Goal: Find specific page/section: Locate a particular part of the current website

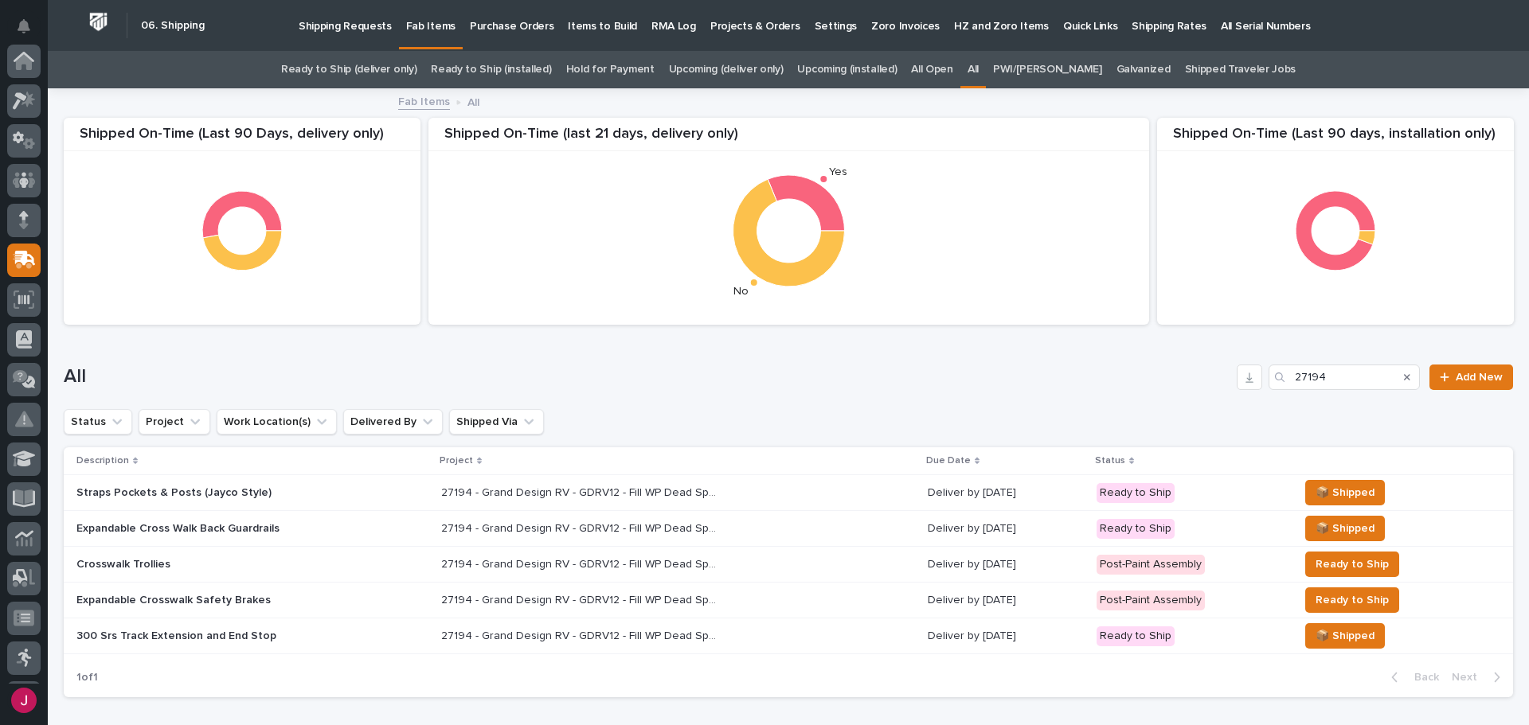
scroll to position [199, 0]
drag, startPoint x: 1352, startPoint y: 377, endPoint x: 1203, endPoint y: 387, distance: 149.2
click at [1202, 387] on div "All 27194 Add New" at bounding box center [788, 377] width 1449 height 25
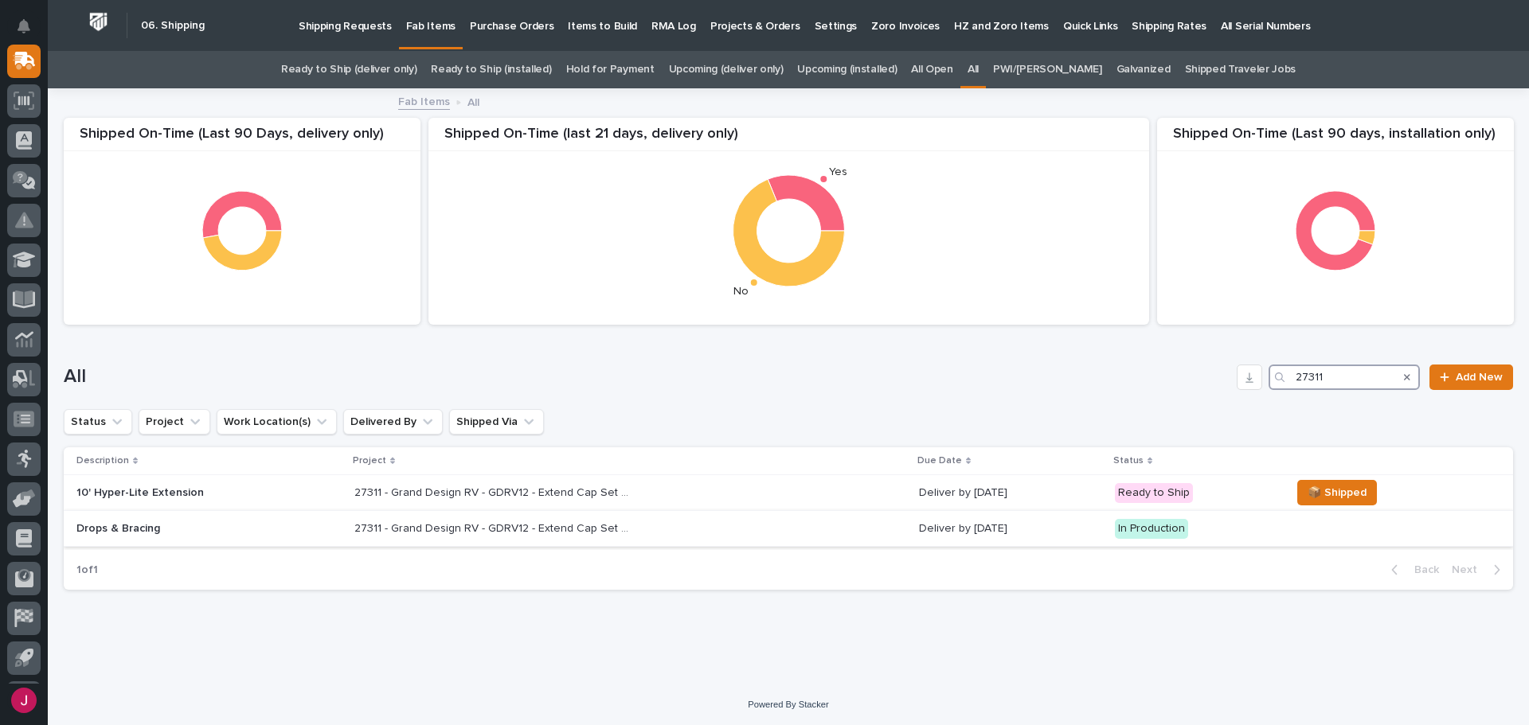
type input "27311"
click at [492, 526] on p "27311 - Grand Design RV - GDRV12 - Extend Cap Set System 10 Feet" at bounding box center [495, 527] width 282 height 17
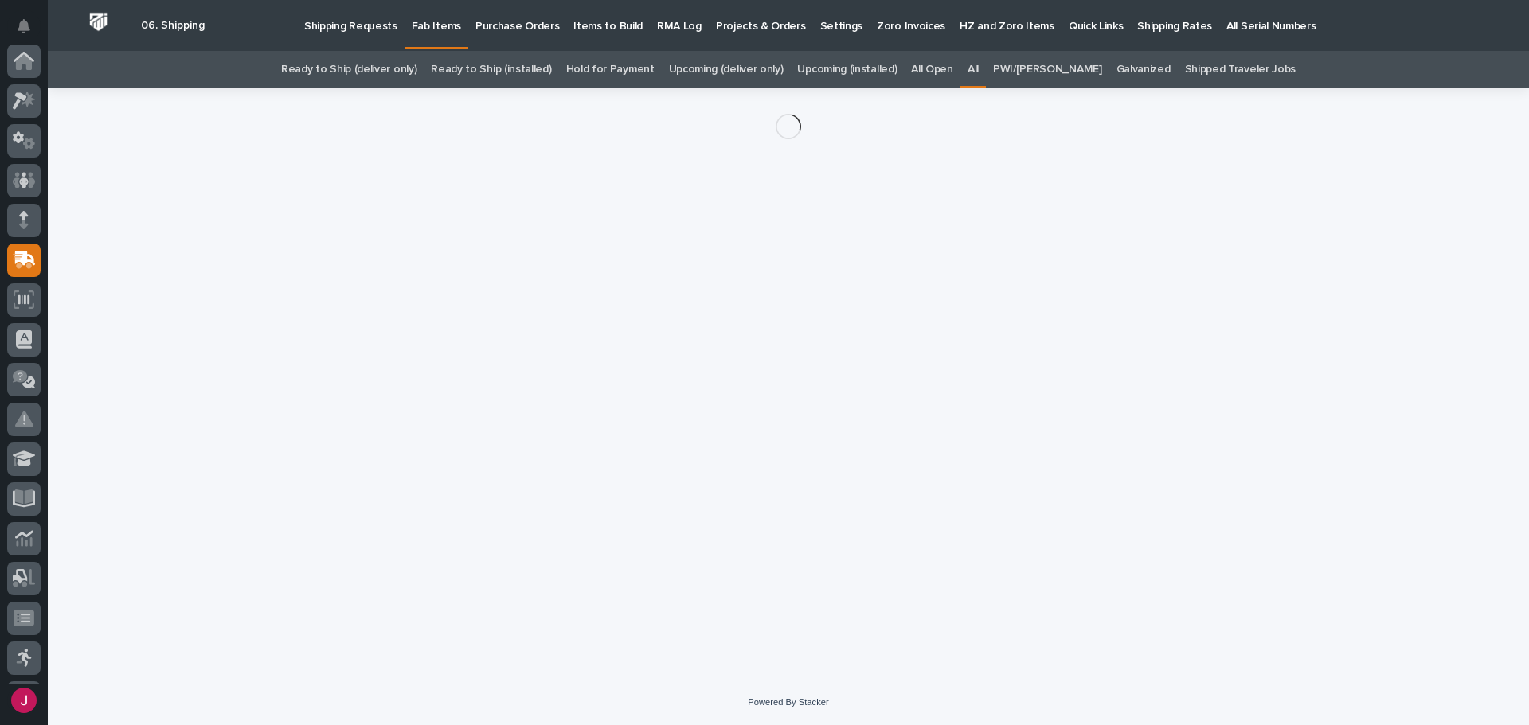
scroll to position [199, 0]
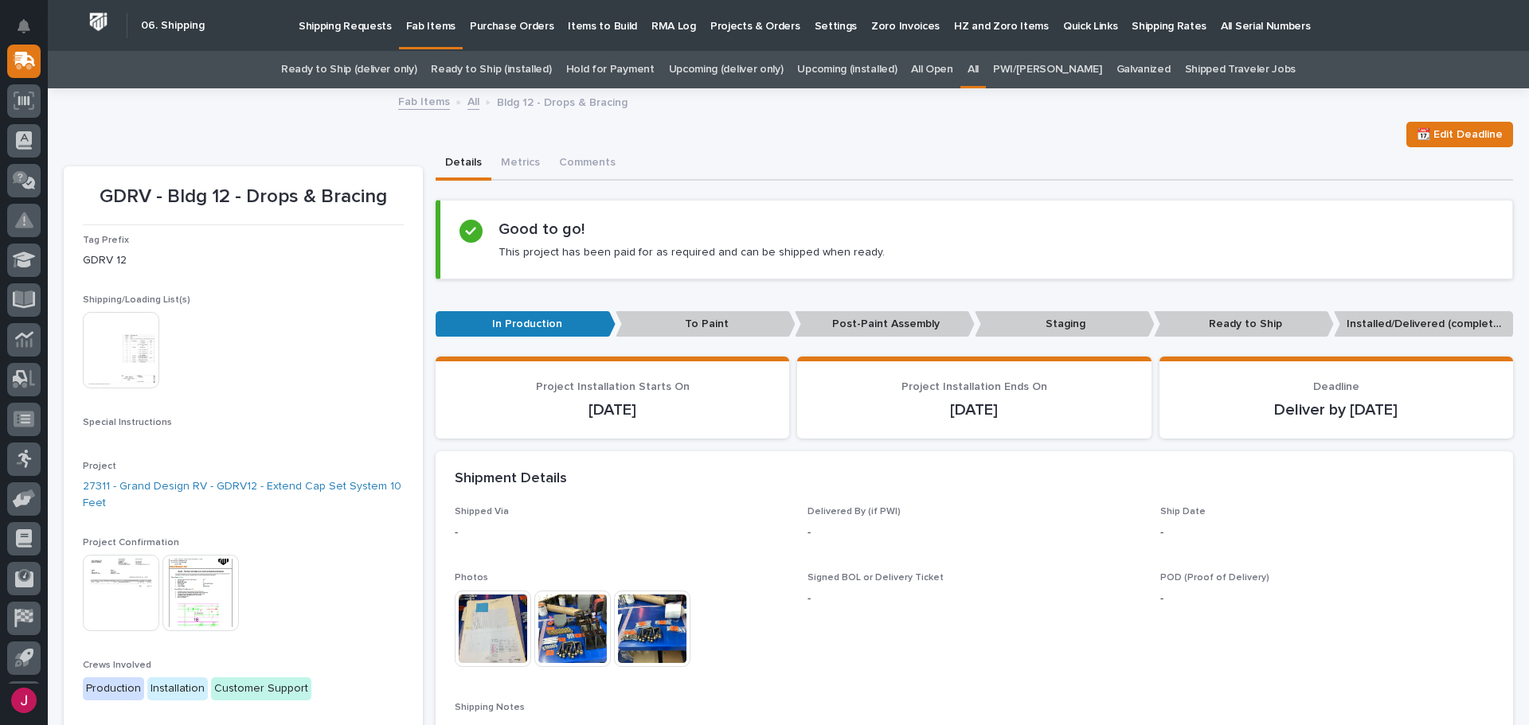
click at [96, 350] on img at bounding box center [121, 350] width 76 height 76
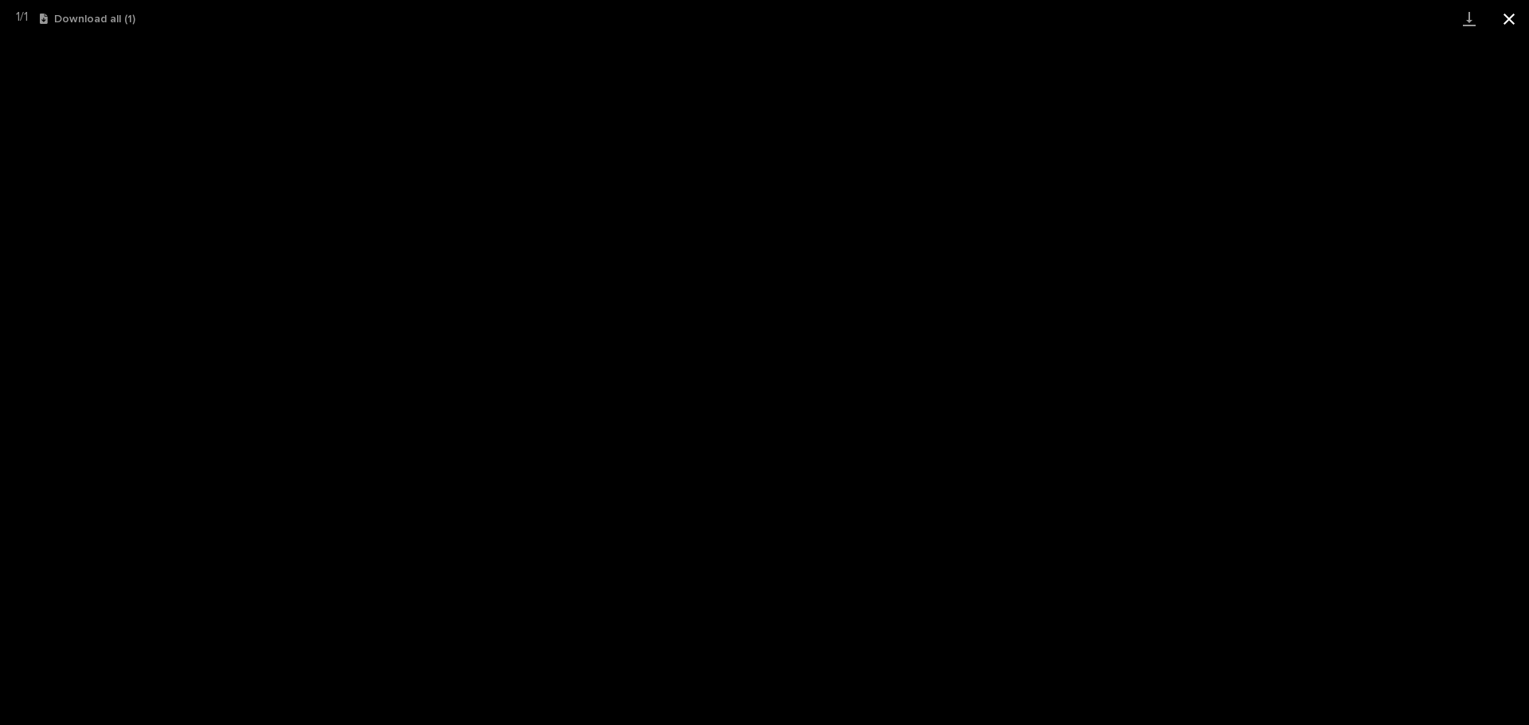
click at [1511, 18] on button "Close gallery" at bounding box center [1509, 18] width 40 height 37
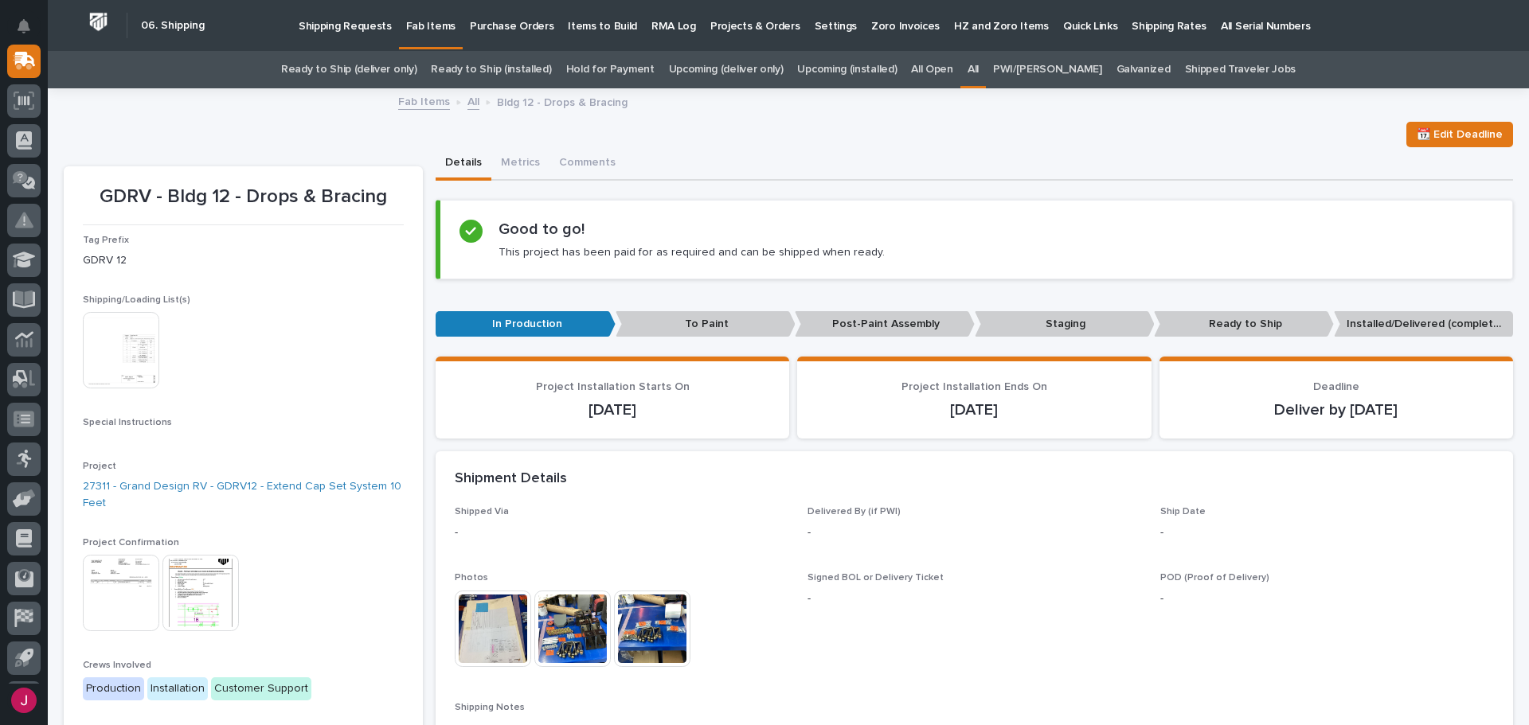
click at [183, 588] on img at bounding box center [200, 593] width 76 height 76
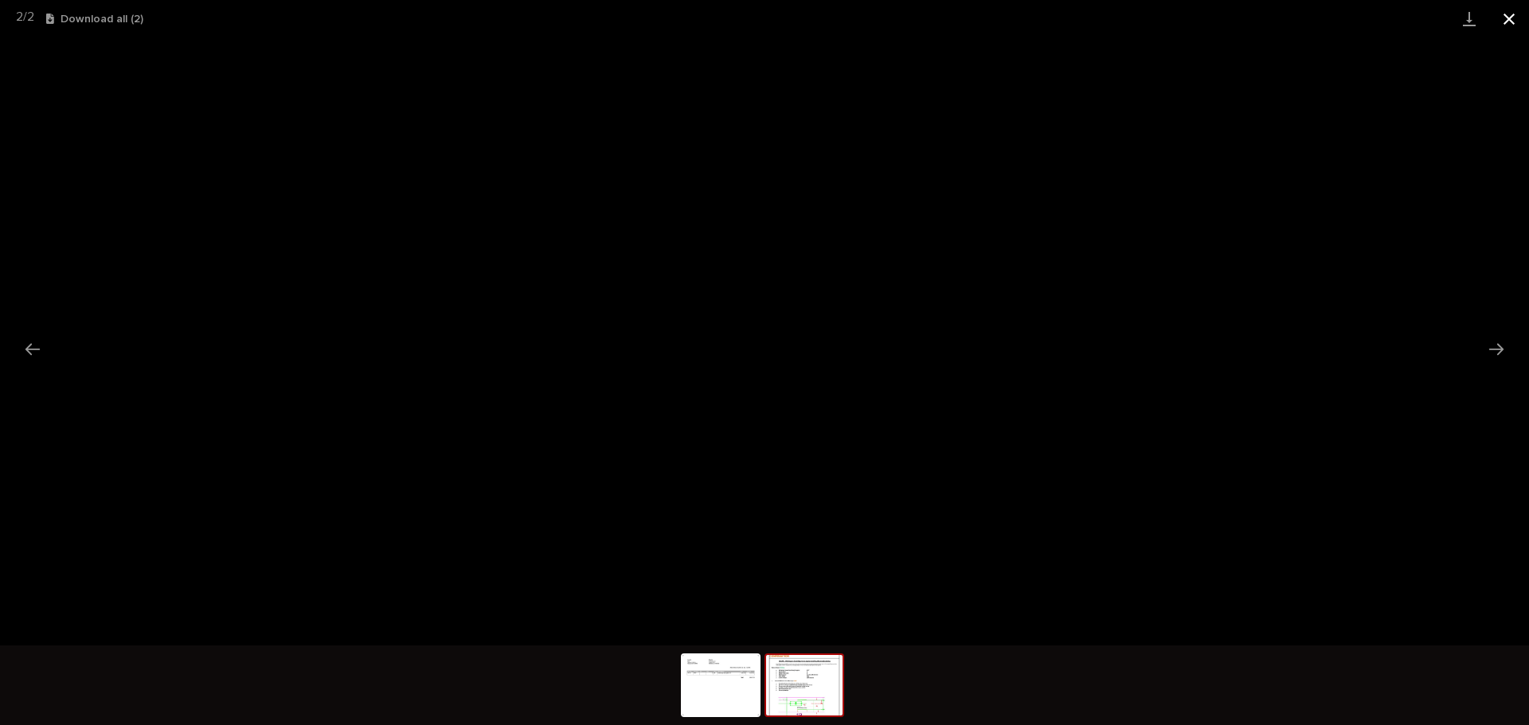
click at [1509, 19] on button "Close gallery" at bounding box center [1509, 18] width 40 height 37
